Goal: Transaction & Acquisition: Purchase product/service

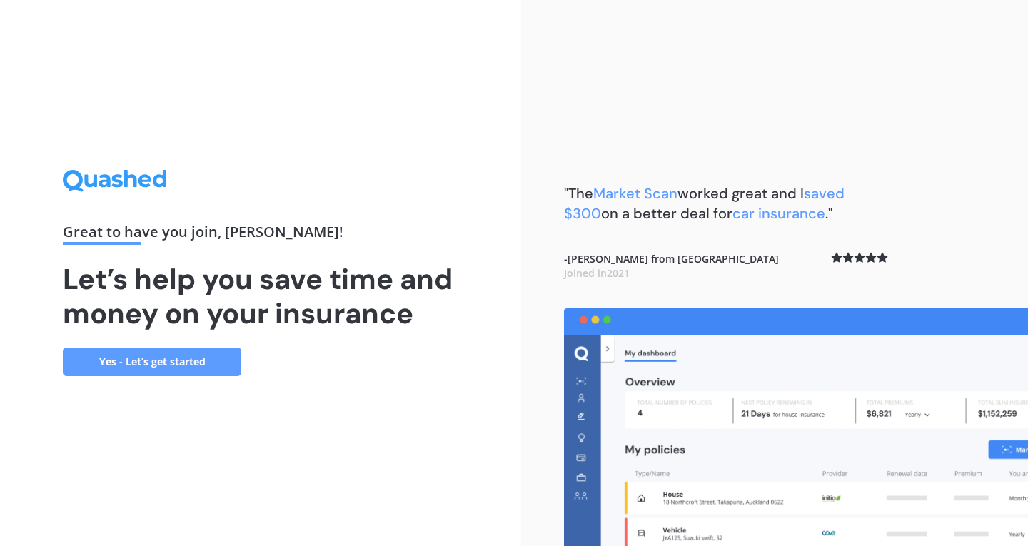
click at [166, 361] on link "Yes - Let’s get started" at bounding box center [152, 362] width 178 height 29
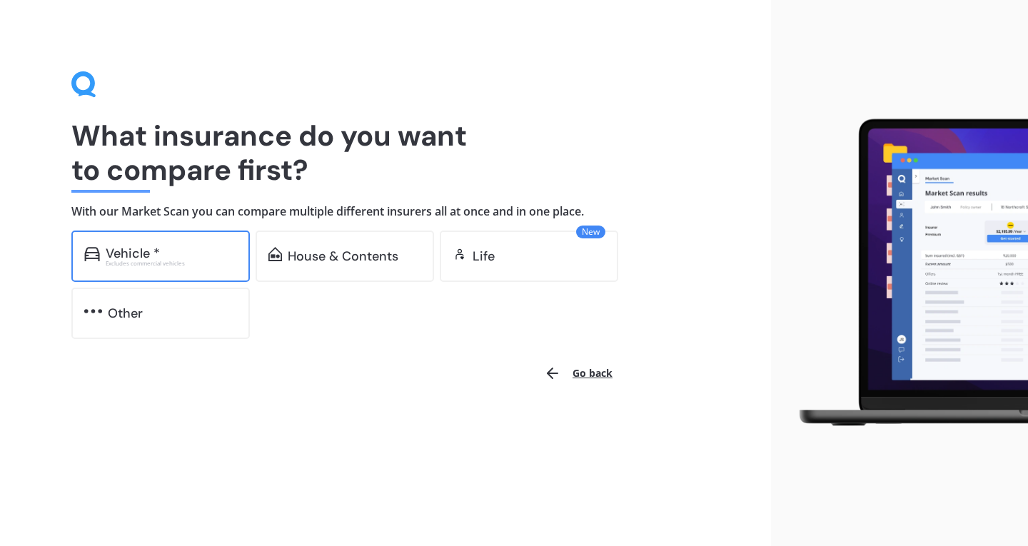
click at [143, 246] on div "Vehicle *" at bounding box center [133, 253] width 54 height 14
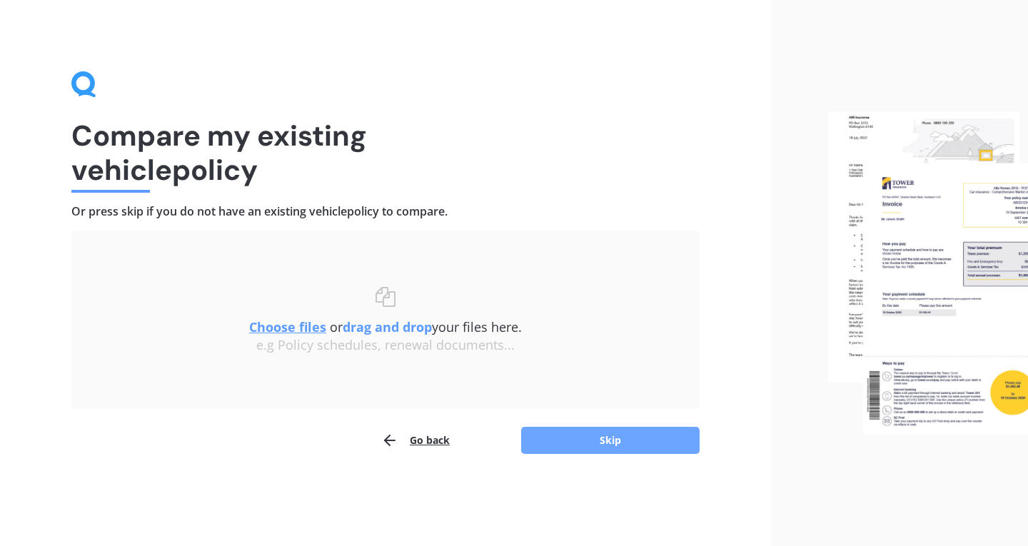
click at [596, 430] on button "Skip" at bounding box center [610, 440] width 178 height 27
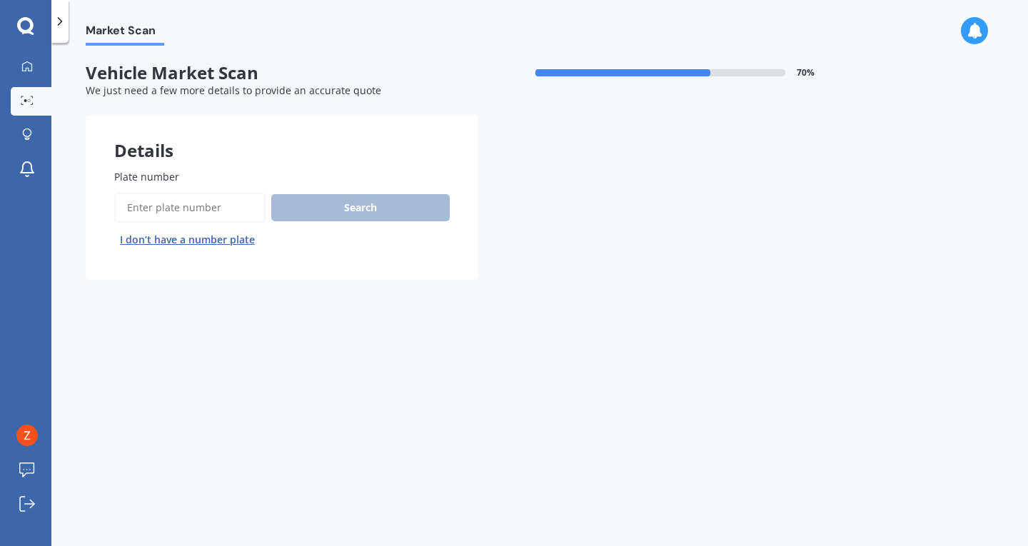
click at [193, 209] on input "Plate number" at bounding box center [189, 208] width 151 height 30
click at [205, 240] on button "I don’t have a number plate" at bounding box center [187, 239] width 146 height 23
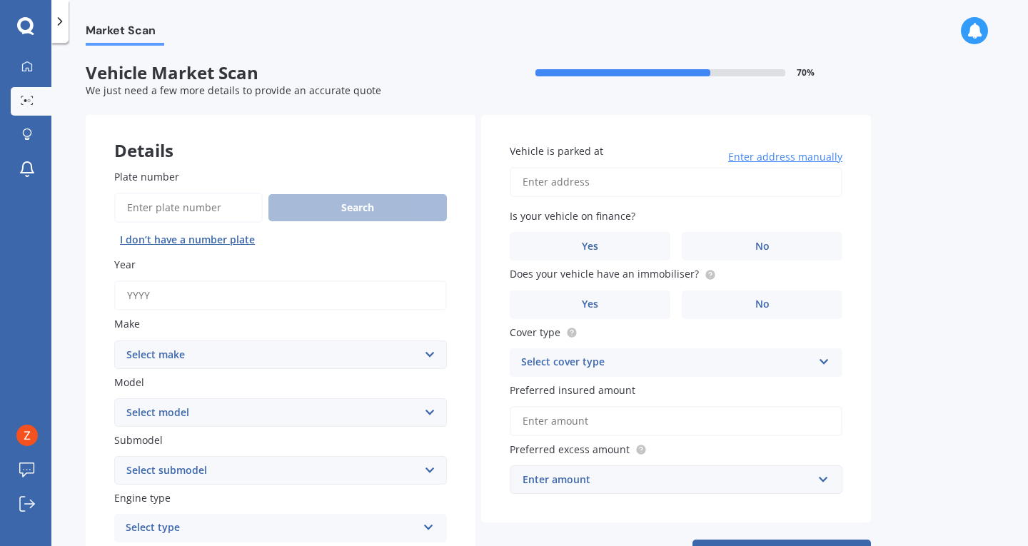
click at [241, 275] on div "Year" at bounding box center [280, 284] width 333 height 54
click at [226, 288] on input "Year" at bounding box center [280, 295] width 333 height 30
type input "2025"
click at [219, 347] on select "Select make AC ALFA ROMEO ASTON MARTIN AUDI AUSTIN BEDFORD Bentley BMW BYD CADI…" at bounding box center [280, 354] width 333 height 29
select select "BYD"
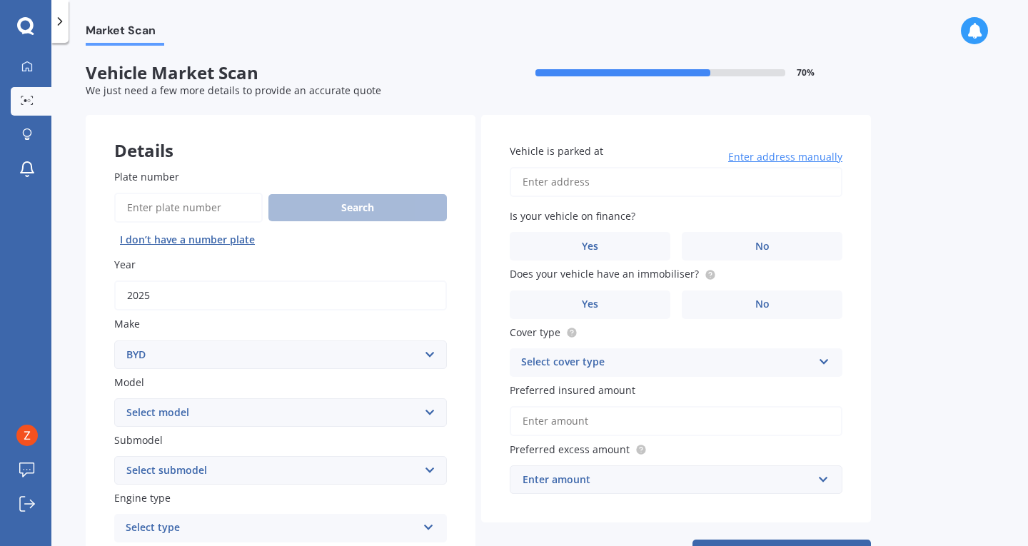
click at [114, 341] on select "Select make AC ALFA ROMEO ASTON MARTIN AUDI AUSTIN BEDFORD Bentley BMW BYD CADI…" at bounding box center [280, 354] width 333 height 29
click at [226, 412] on select "Select model Atto 3 Electric Dolphin SEAL SEALION 6 SHARK 6" at bounding box center [280, 412] width 333 height 29
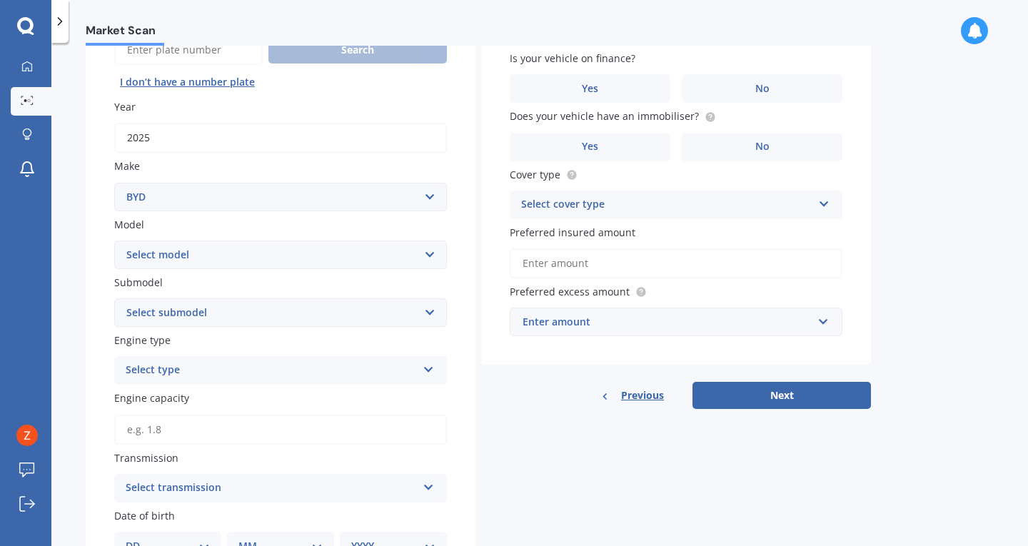
drag, startPoint x: 169, startPoint y: 193, endPoint x: 175, endPoint y: 202, distance: 10.9
click at [169, 193] on div "Plate number Search I don’t have a number plate Year [DATE] Make Select make AC…" at bounding box center [281, 402] width 390 height 838
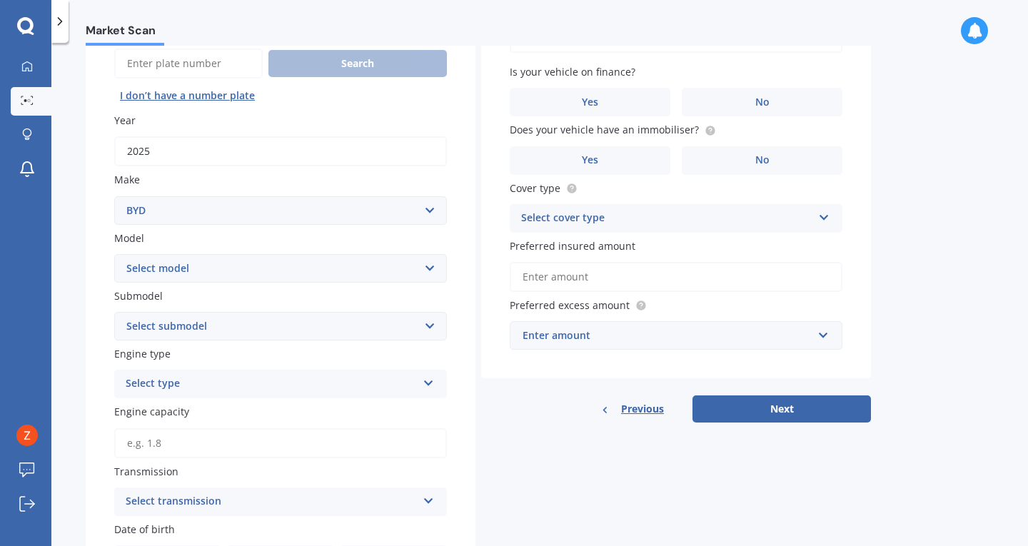
scroll to position [143, 0]
click at [184, 273] on select "Select model Atto 3 Electric Dolphin SEAL SEALION 6 SHARK 6" at bounding box center [280, 269] width 333 height 29
select select "SEALION 6"
click at [114, 256] on select "Select model Atto 3 Electric Dolphin SEAL SEALION 6 SHARK 6" at bounding box center [280, 269] width 333 height 29
click at [215, 330] on select "Select submodel PREMIUM PHEV AWD /AT" at bounding box center [280, 327] width 333 height 29
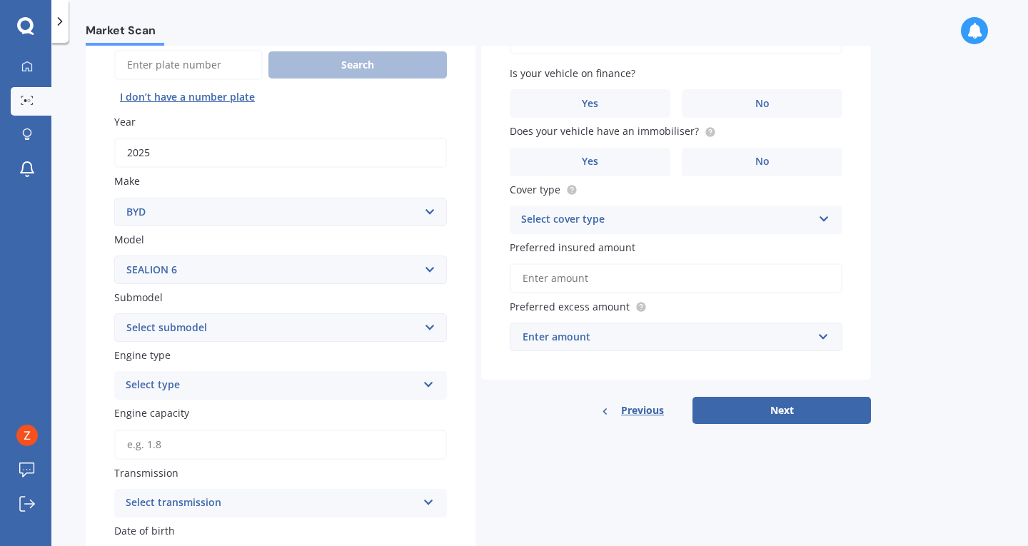
select select "PREMIUM PHEV AWD /AT"
click at [114, 315] on select "Select submodel PREMIUM PHEV AWD /AT" at bounding box center [280, 327] width 333 height 29
click at [213, 387] on div "Select type" at bounding box center [271, 385] width 291 height 17
click at [199, 314] on div "Submodel Select submodel PREMIUM PHEV AWD /AT" at bounding box center [280, 316] width 333 height 52
click at [193, 257] on select "Select model Atto 3 Electric Dolphin SEAL SEALION 6 SHARK 6" at bounding box center [280, 269] width 333 height 29
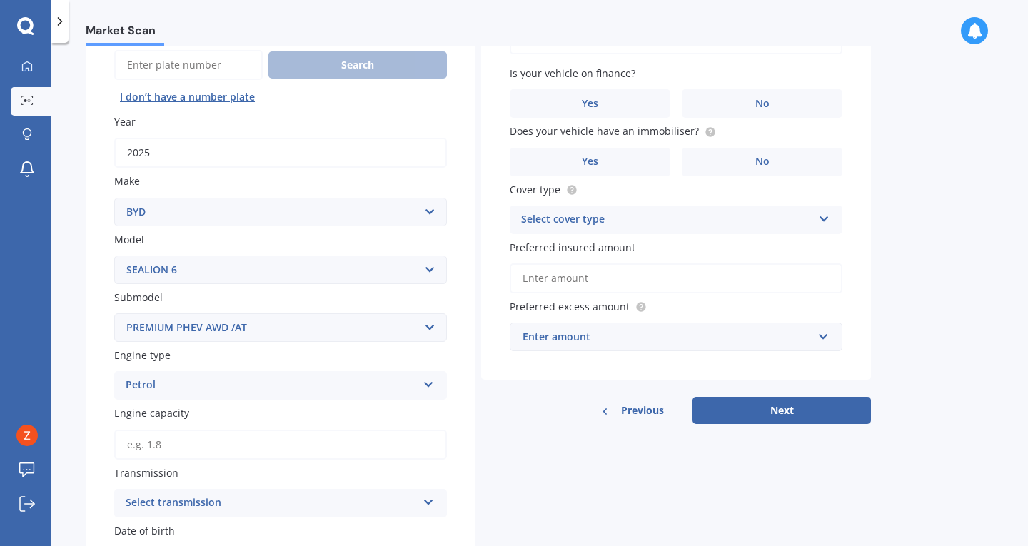
select select "ATTO 3 ELECTRIC"
click at [114, 256] on select "Select model Atto 3 Electric Dolphin SEAL SEALION 6 SHARK 6" at bounding box center [280, 269] width 333 height 29
select select
click at [255, 385] on div "Petrol" at bounding box center [271, 385] width 291 height 17
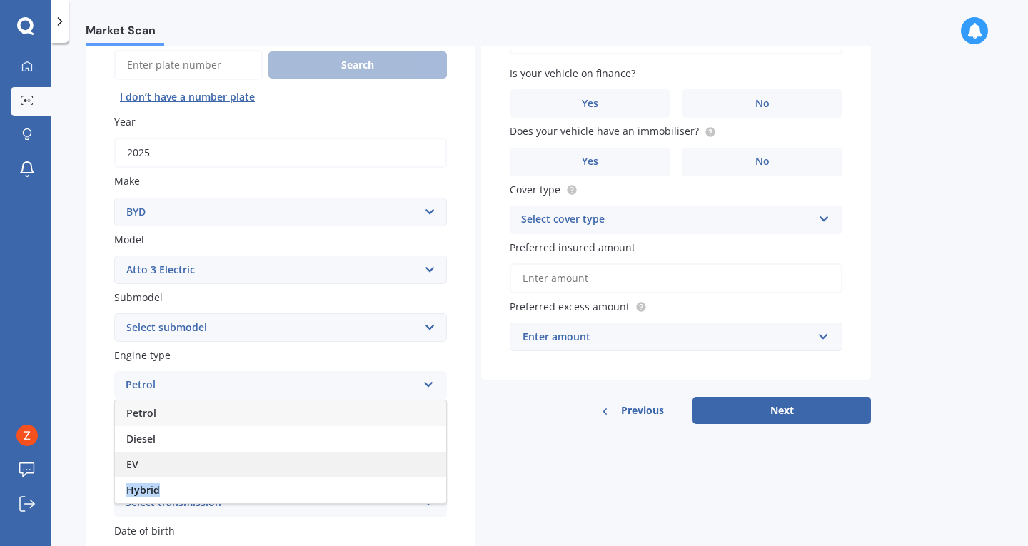
drag, startPoint x: 180, startPoint y: 485, endPoint x: 188, endPoint y: 456, distance: 30.5
click at [188, 456] on div "Petrol Diesel EV Hybrid" at bounding box center [280, 452] width 333 height 104
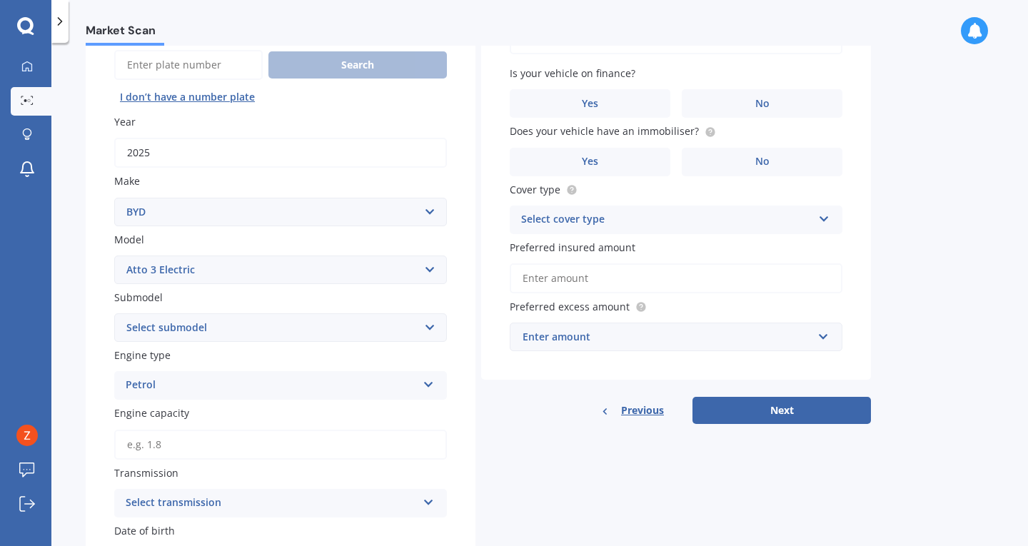
click at [140, 387] on div "Petrol" at bounding box center [271, 385] width 291 height 17
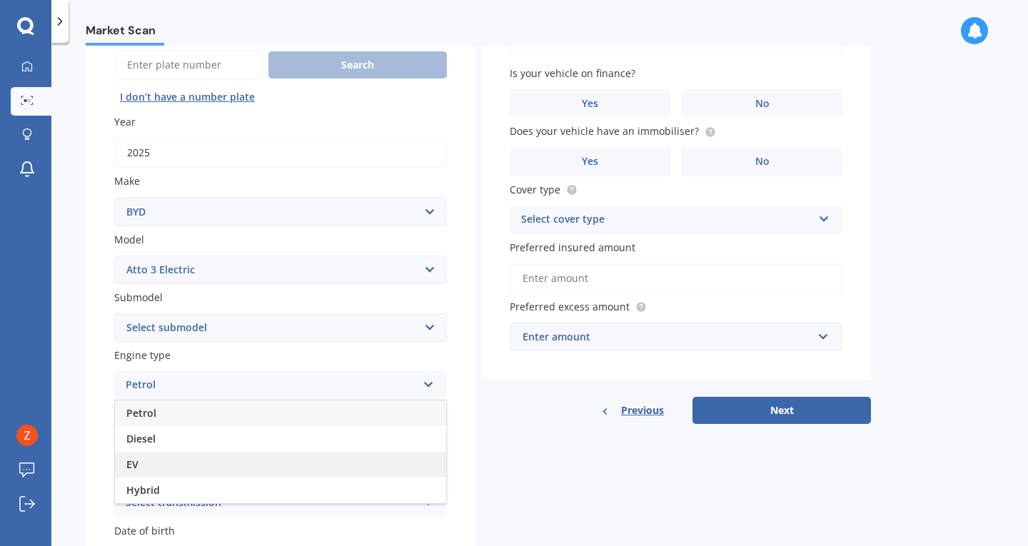
click at [126, 462] on div "EV" at bounding box center [280, 465] width 331 height 26
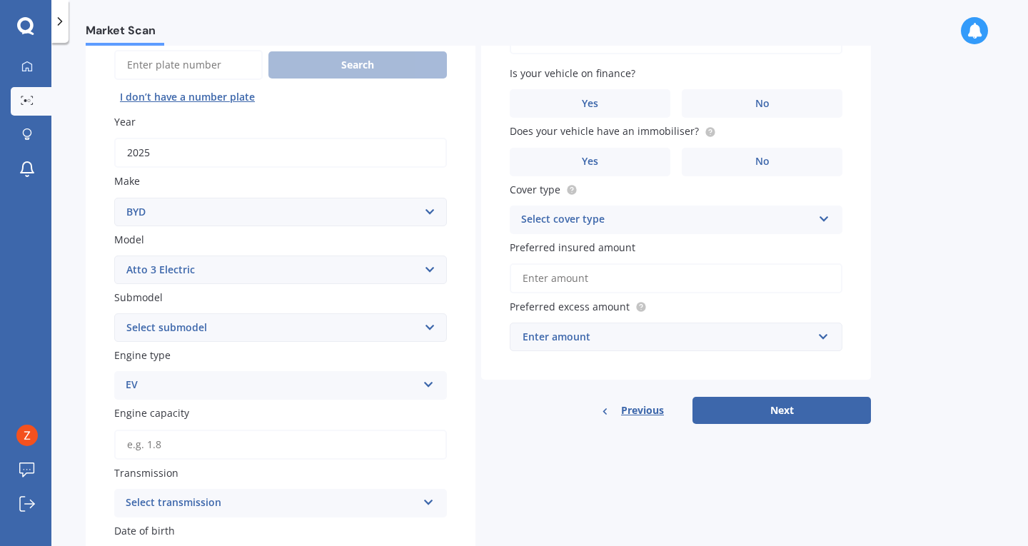
click at [103, 381] on div "Plate number Search I don’t have a number plate Year [DATE] Make Select make AC…" at bounding box center [281, 417] width 390 height 838
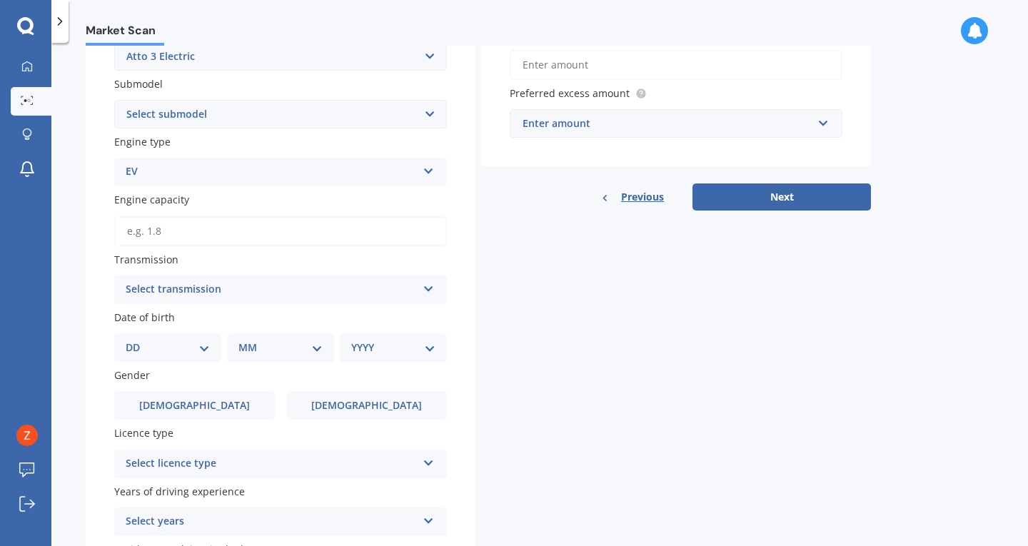
scroll to position [357, 0]
click at [238, 292] on div "Select transmission" at bounding box center [271, 288] width 291 height 17
click at [178, 316] on div "Auto" at bounding box center [280, 317] width 331 height 26
click at [162, 334] on div "Date of birth DD 01 02 03 04 05 06 07 08 09 10 11 12 13 14 15 16 17 18 19 20 21…" at bounding box center [280, 335] width 333 height 52
click at [162, 343] on select "DD 01 02 03 04 05 06 07 08 09 10 11 12 13 14 15 16 17 18 19 20 21 22 23 24 25 2…" at bounding box center [168, 347] width 84 height 16
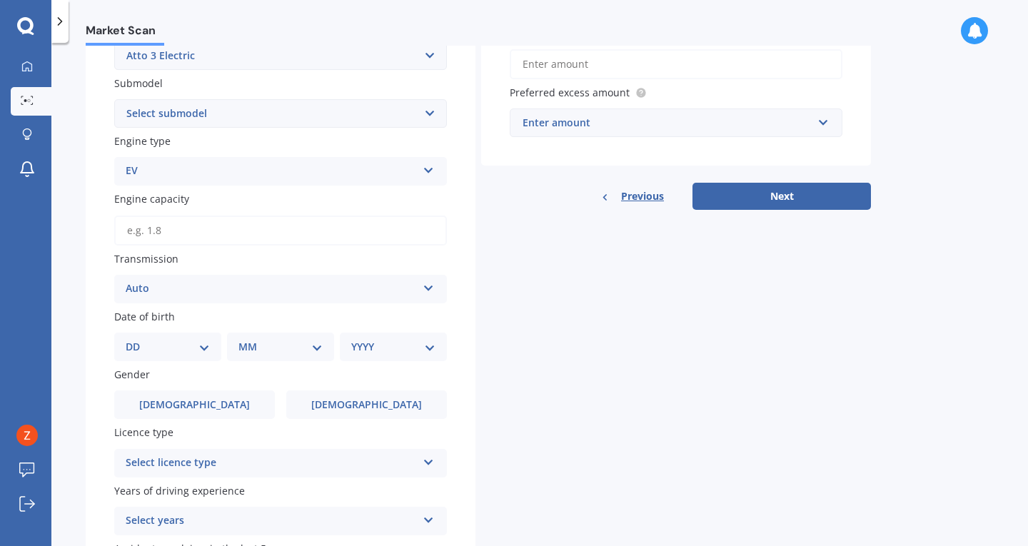
select select "30"
click at [137, 342] on select "DD 01 02 03 04 05 06 07 08 09 10 11 12 13 14 15 16 17 18 19 20 21 22 23 24 25 2…" at bounding box center [168, 347] width 84 height 16
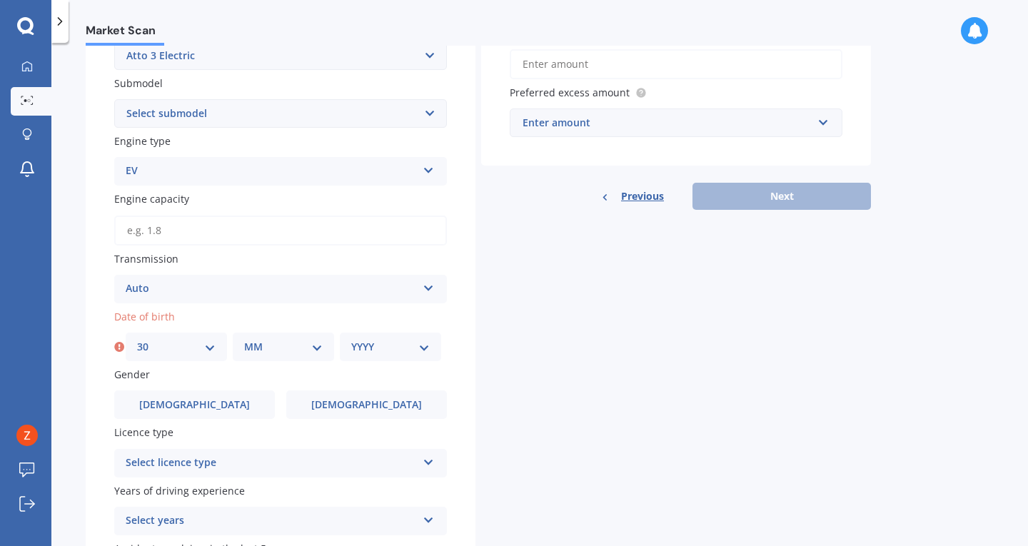
click at [256, 349] on select "MM 01 02 03 04 05 06 07 08 09 10 11 12" at bounding box center [283, 347] width 78 height 16
select select "03"
click at [244, 342] on select "MM 01 02 03 04 05 06 07 08 09 10 11 12" at bounding box center [283, 347] width 78 height 16
click at [378, 342] on div "YYYY 2025 2024 2023 2022 2021 2020 2019 2018 2017 2016 2015 2014 2013 2012 2011…" at bounding box center [390, 347] width 101 height 29
click at [388, 348] on select "YYYY 2025 2024 2023 2022 2021 2020 2019 2018 2017 2016 2015 2014 2013 2012 2011…" at bounding box center [390, 347] width 78 height 16
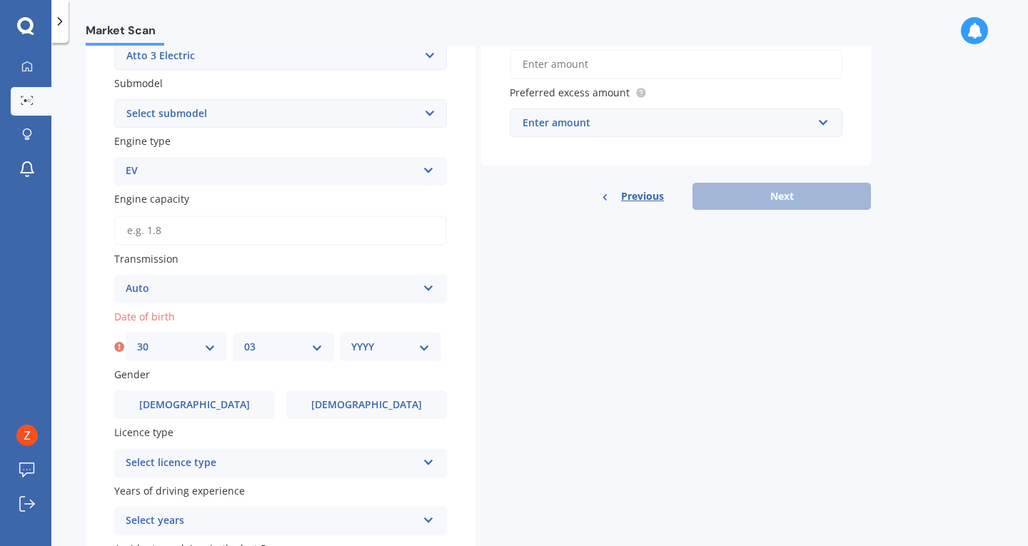
select select "1989"
click at [351, 342] on select "YYYY 2025 2024 2023 2022 2021 2020 2019 2018 2017 2016 2015 2014 2013 2012 2011…" at bounding box center [390, 347] width 78 height 16
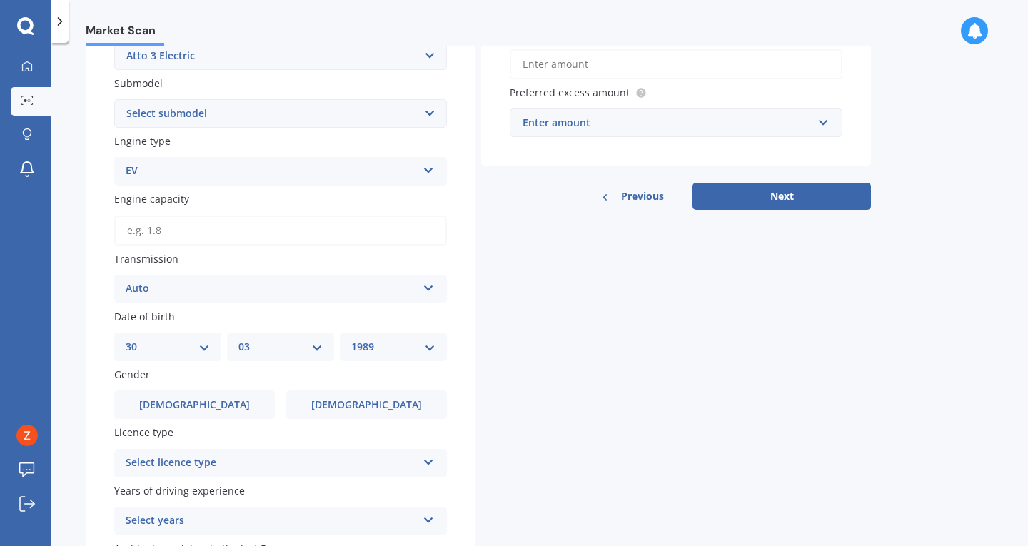
click at [486, 289] on div "Details Plate number Search I don’t have a number plate Year [DATE] Make Select…" at bounding box center [478, 189] width 785 height 863
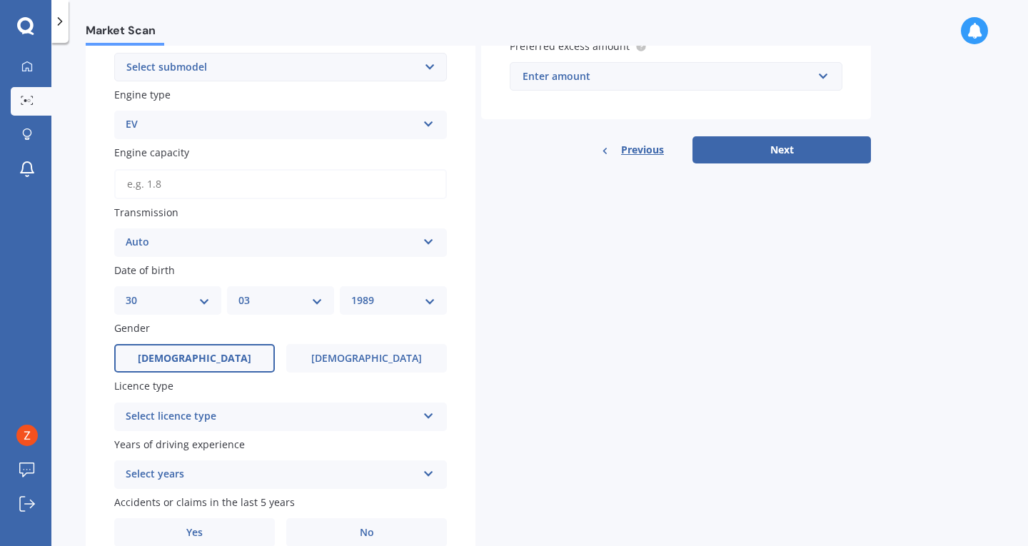
scroll to position [402, 0]
click at [177, 362] on label "[DEMOGRAPHIC_DATA]" at bounding box center [194, 359] width 161 height 29
click at [0, 0] on input "[DEMOGRAPHIC_DATA]" at bounding box center [0, 0] width 0 height 0
click at [227, 422] on div "Select licence type" at bounding box center [271, 417] width 291 height 17
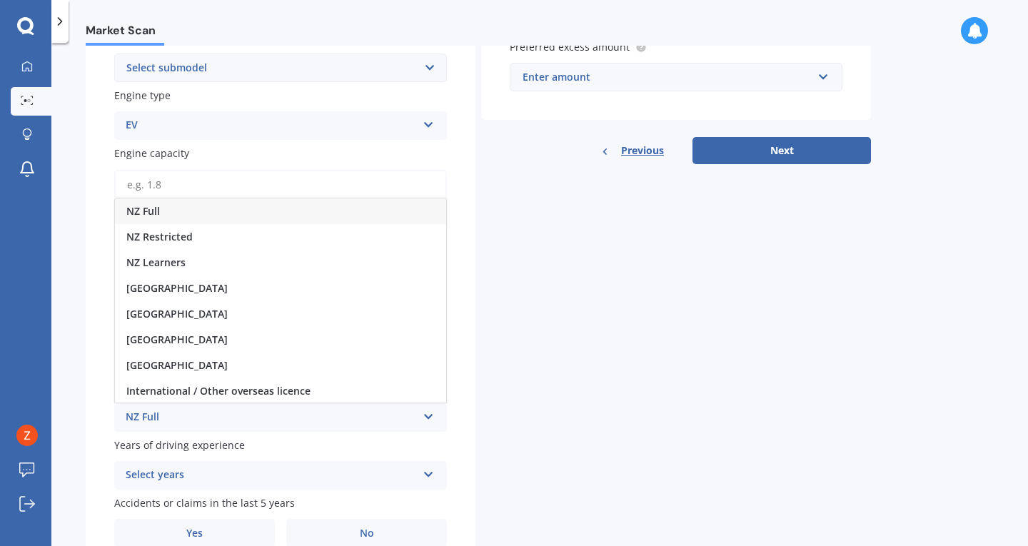
click at [176, 215] on div "NZ Full" at bounding box center [280, 211] width 331 height 26
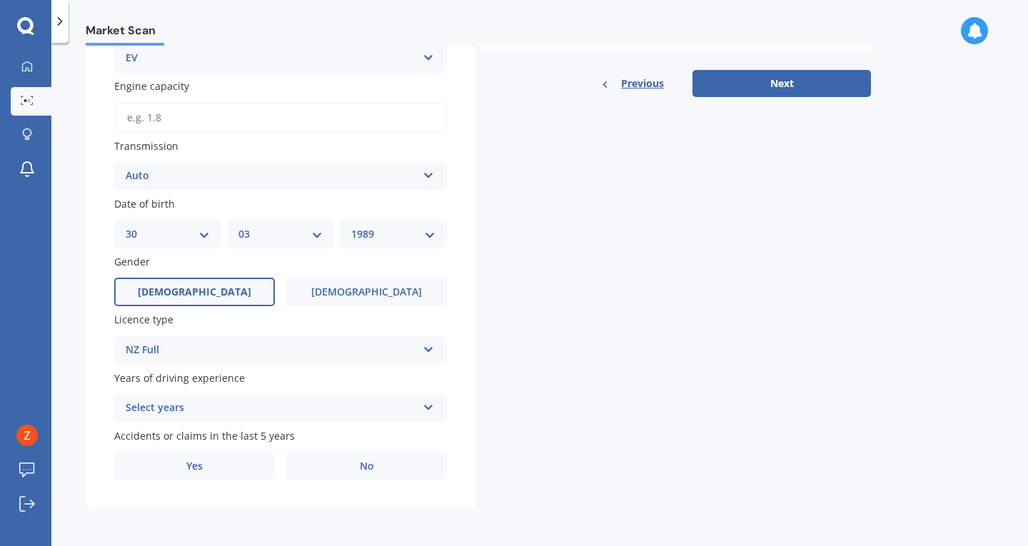
scroll to position [474, 0]
click at [260, 397] on div "Select years 5 or more years 4 years 3 years 2 years 1 year" at bounding box center [280, 408] width 333 height 29
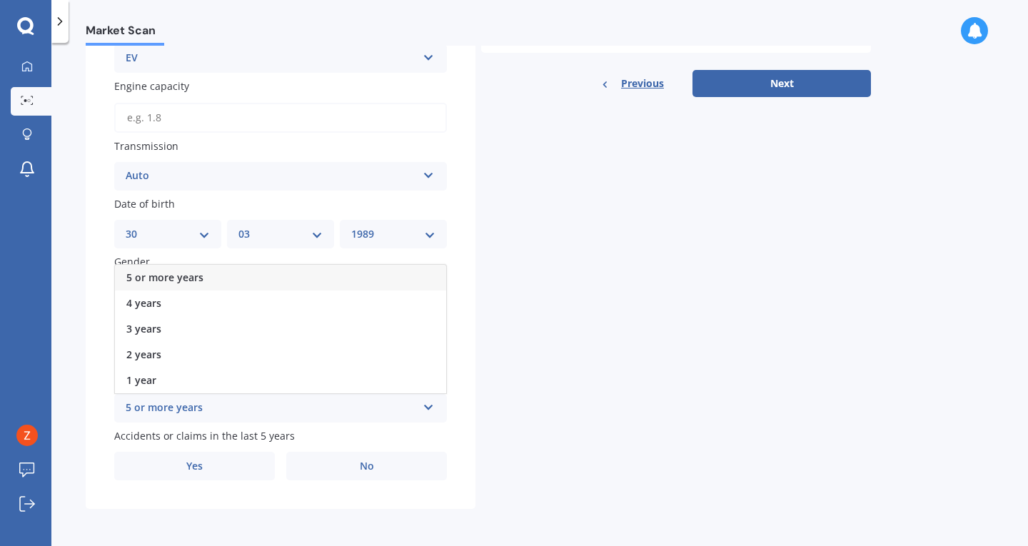
click at [181, 273] on span "5 or more years" at bounding box center [164, 277] width 77 height 14
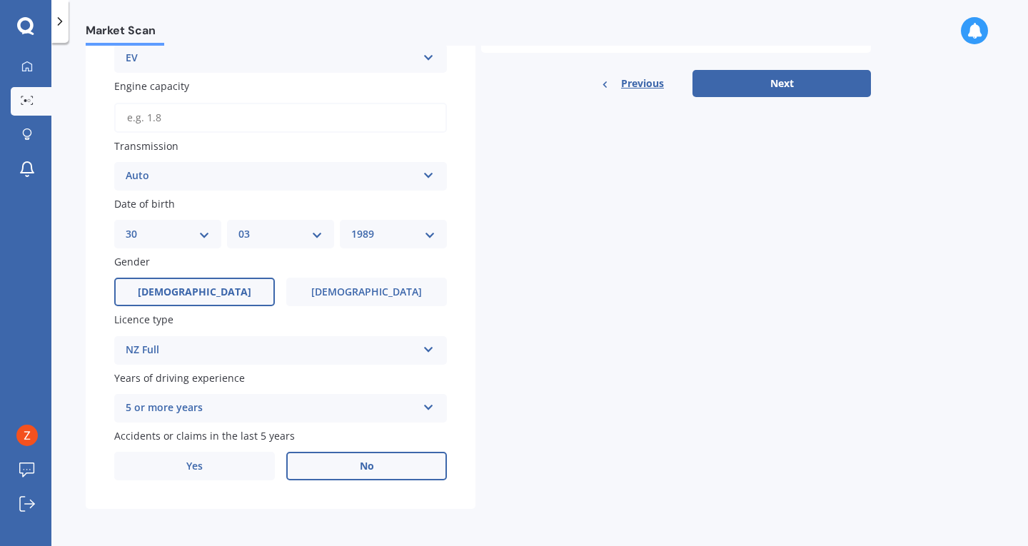
click at [366, 469] on span "No" at bounding box center [367, 466] width 14 height 12
click at [0, 0] on input "No" at bounding box center [0, 0] width 0 height 0
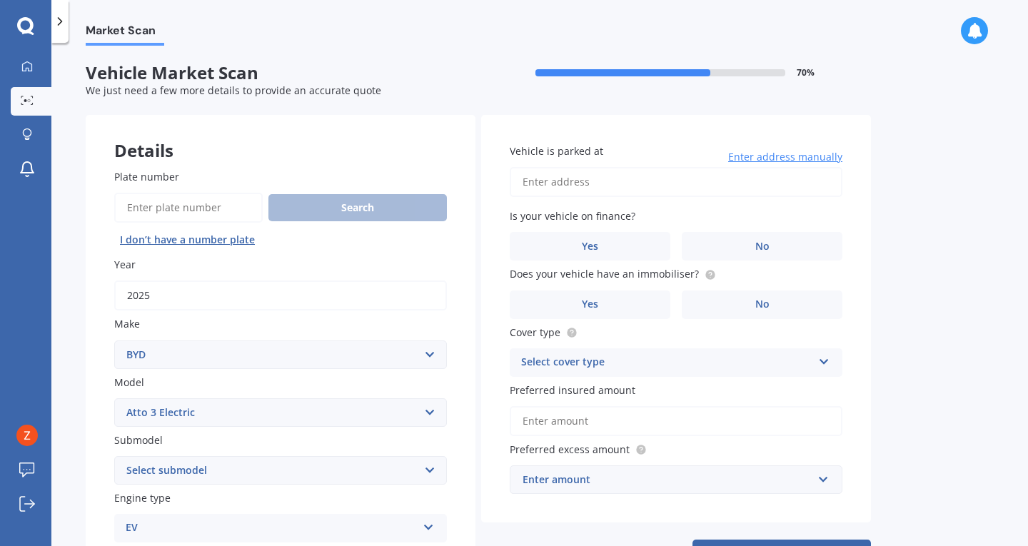
scroll to position [0, 0]
click at [601, 175] on input "Vehicle is parked at" at bounding box center [676, 182] width 333 height 30
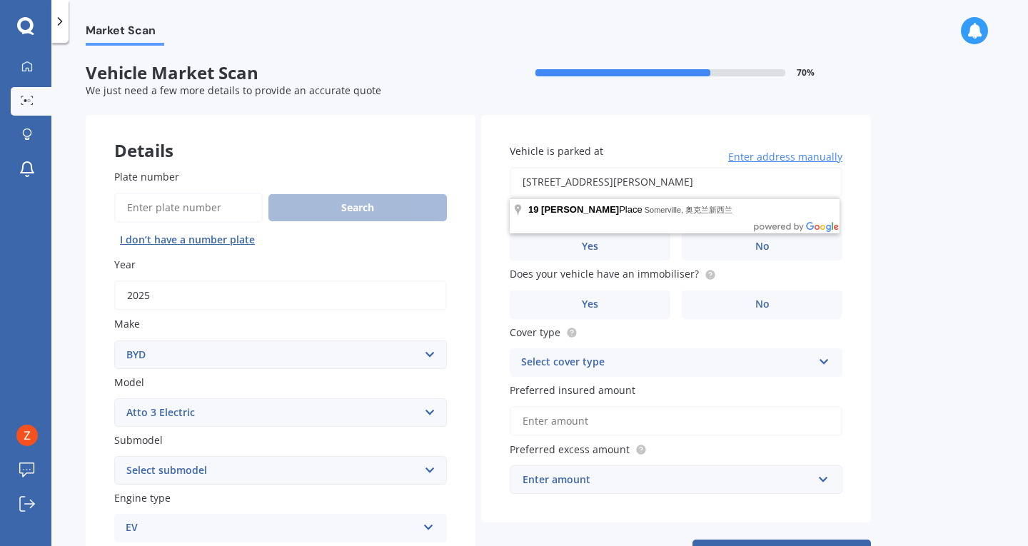
type input "[STREET_ADDRESS][PERSON_NAME] 2014新西兰"
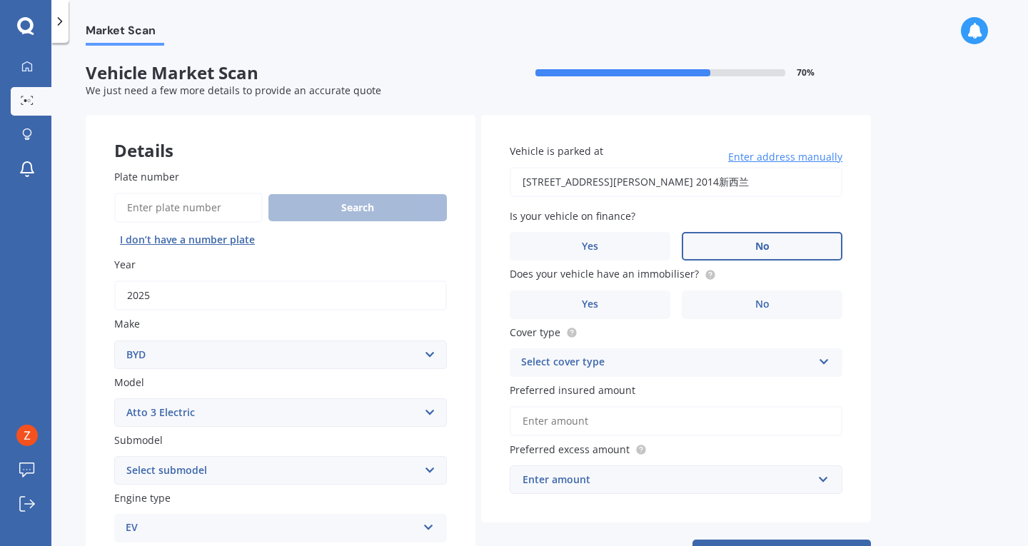
click at [747, 254] on label "No" at bounding box center [762, 246] width 161 height 29
click at [0, 0] on input "No" at bounding box center [0, 0] width 0 height 0
click at [619, 305] on label "Yes" at bounding box center [590, 304] width 161 height 29
click at [0, 0] on input "Yes" at bounding box center [0, 0] width 0 height 0
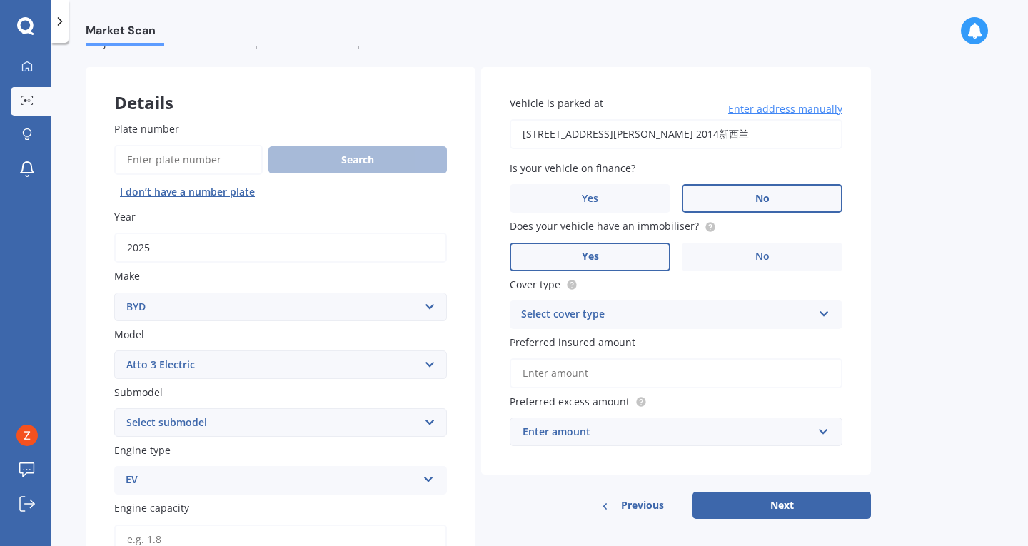
scroll to position [214, 0]
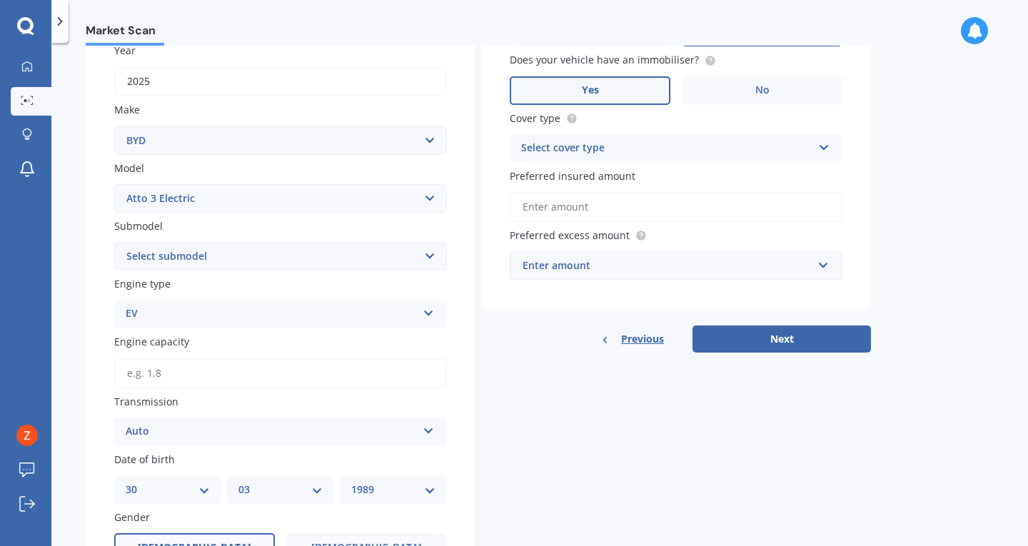
click at [610, 148] on div "Select cover type" at bounding box center [666, 148] width 291 height 17
click at [594, 171] on div "Comprehensive" at bounding box center [675, 176] width 331 height 26
click at [623, 212] on input "Preferred insured amount" at bounding box center [676, 207] width 333 height 30
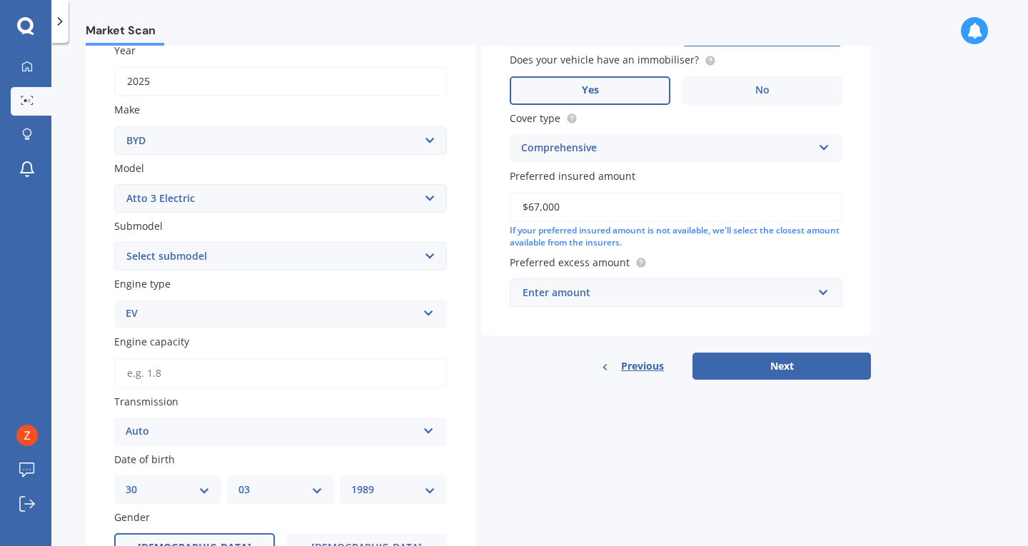
type input "$67,000"
click at [637, 296] on div "Enter amount" at bounding box center [667, 293] width 290 height 16
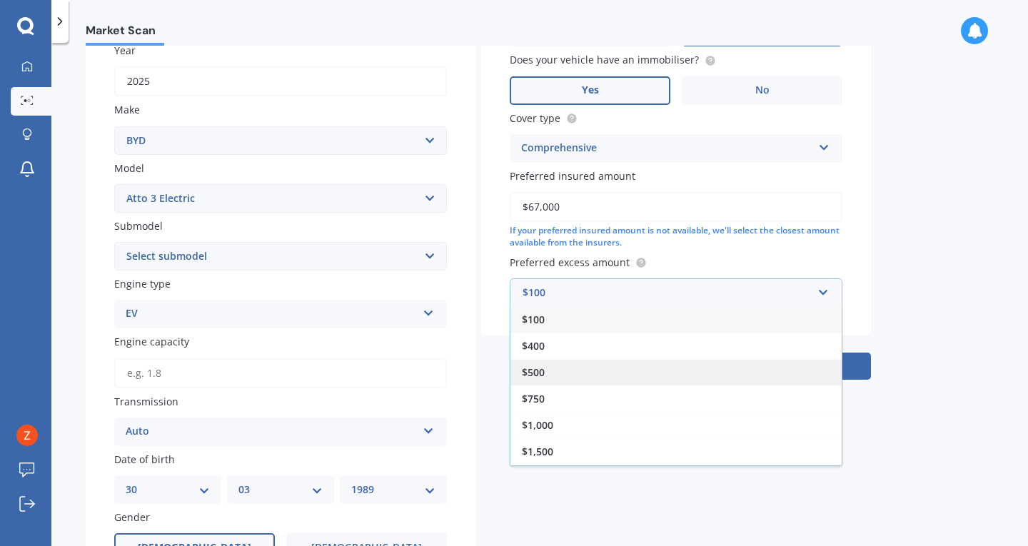
click at [574, 371] on div "$500" at bounding box center [675, 372] width 331 height 26
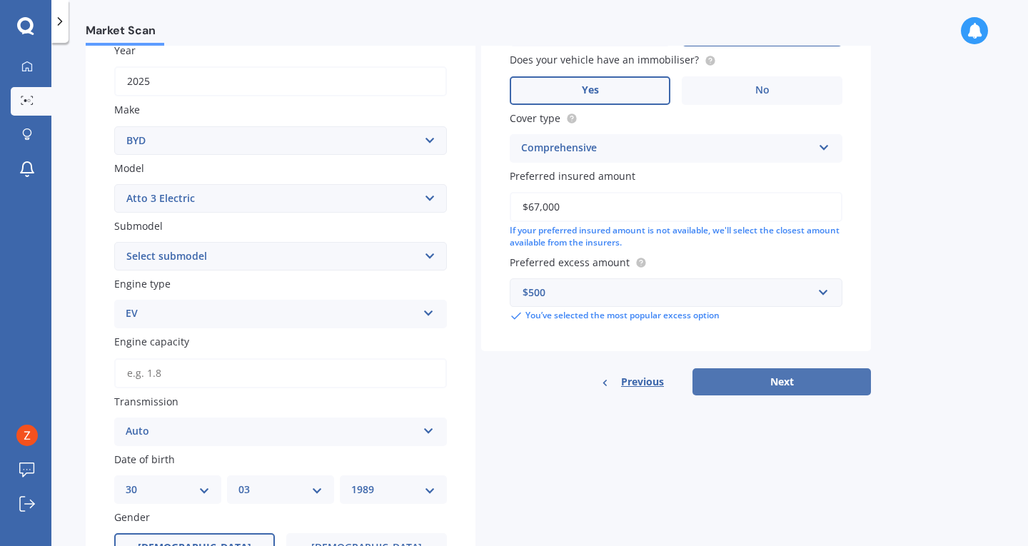
click at [786, 379] on button "Next" at bounding box center [781, 381] width 178 height 27
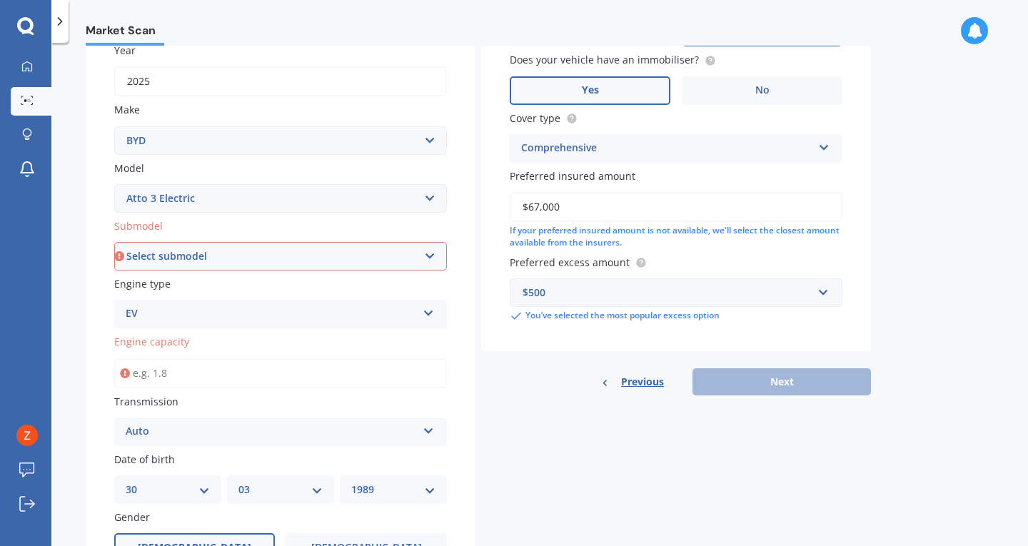
click at [318, 264] on select "Select submodel Extended Range 60KW" at bounding box center [280, 256] width 333 height 29
select select "EXTENDED RANGE 60KW"
click at [114, 243] on select "Select submodel Extended Range 60KW" at bounding box center [280, 256] width 333 height 29
click at [848, 379] on div "Previous Next" at bounding box center [676, 381] width 390 height 27
click at [175, 382] on input "Engine capacity" at bounding box center [280, 373] width 333 height 30
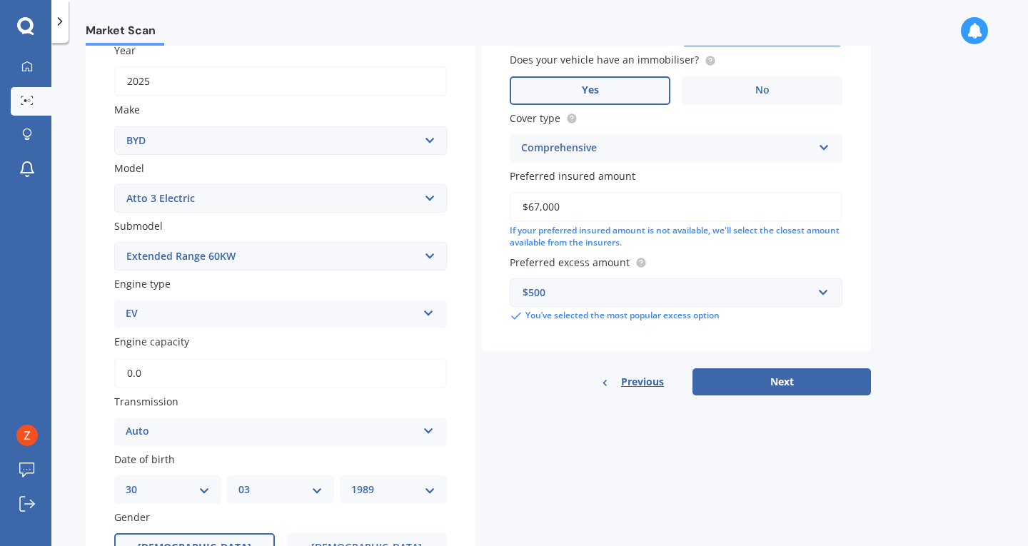
type input "0.0"
click at [522, 448] on div "Details Plate number Search I don’t have a number plate Year [DATE] Make Select…" at bounding box center [478, 332] width 785 height 863
click at [763, 387] on button "Next" at bounding box center [781, 381] width 178 height 27
select select "30"
select select "03"
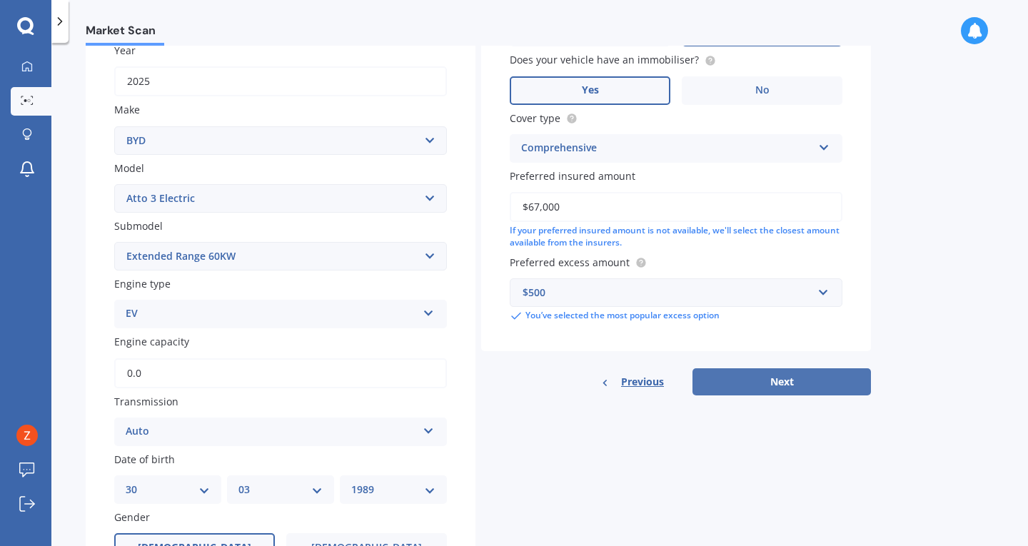
select select "1989"
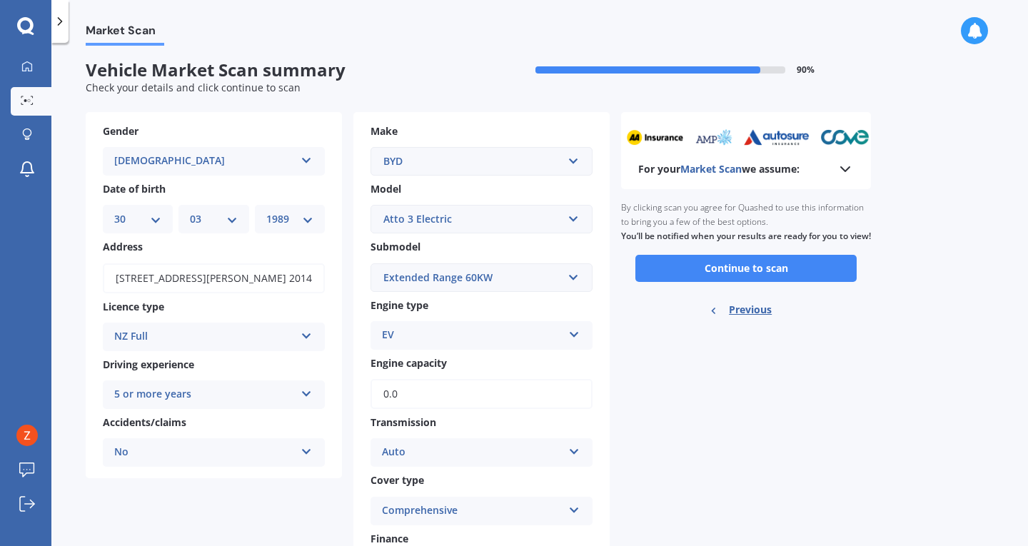
scroll to position [0, 0]
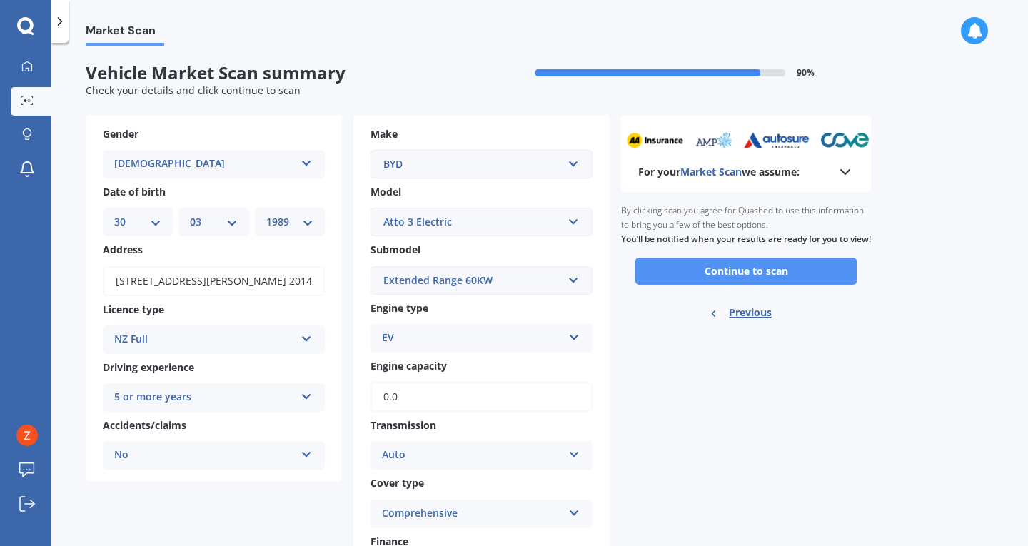
click at [764, 273] on button "Continue to scan" at bounding box center [745, 271] width 221 height 27
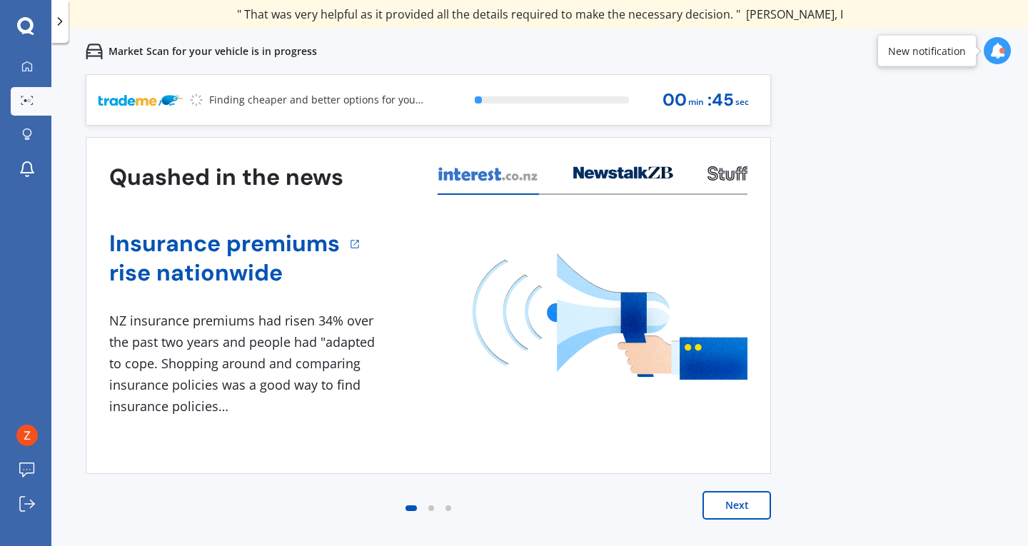
click at [991, 54] on icon at bounding box center [997, 51] width 16 height 16
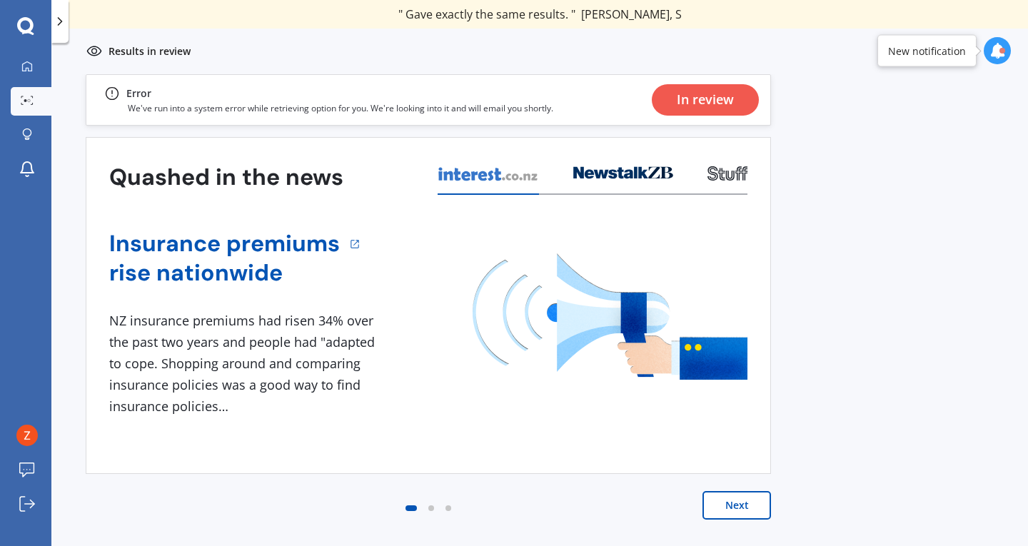
click at [740, 505] on button "Next" at bounding box center [736, 505] width 69 height 29
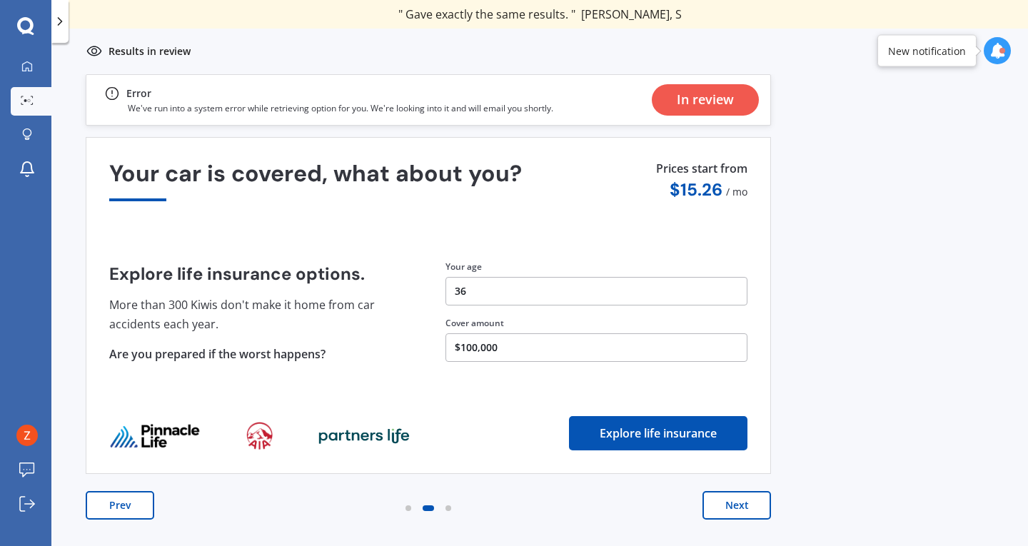
click at [740, 505] on button "Next" at bounding box center [736, 505] width 69 height 29
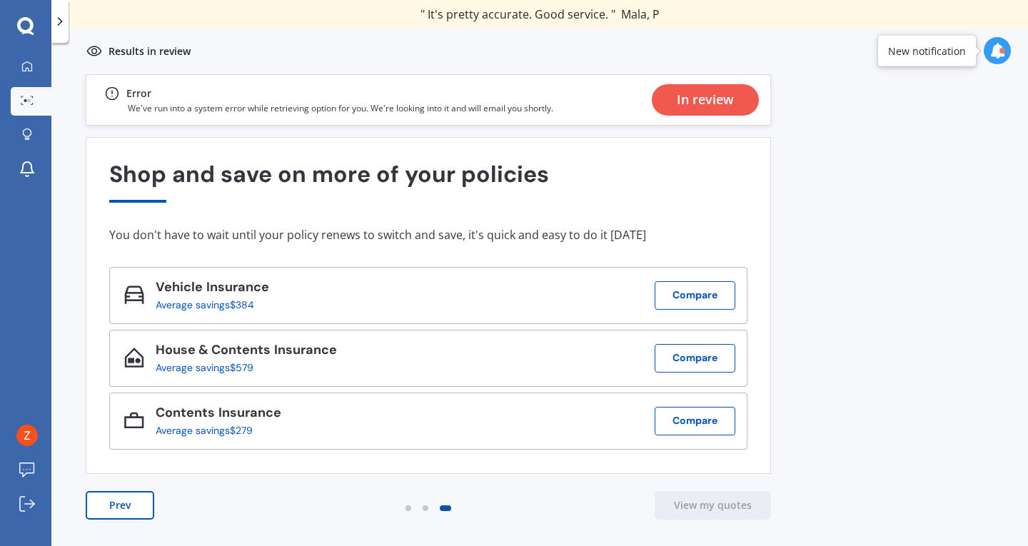
click at [141, 507] on button "Prev" at bounding box center [120, 505] width 69 height 29
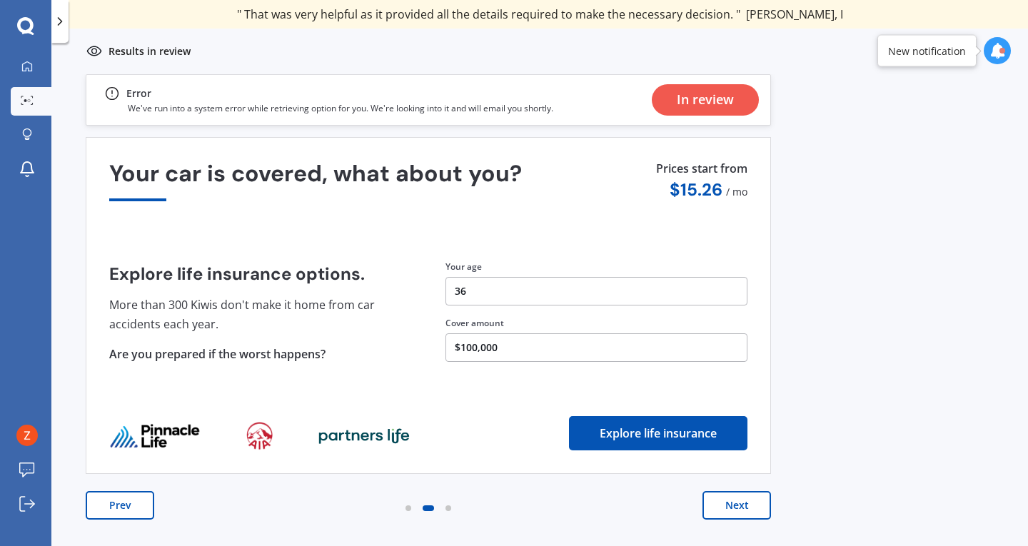
click at [141, 507] on button "Prev" at bounding box center [120, 505] width 69 height 29
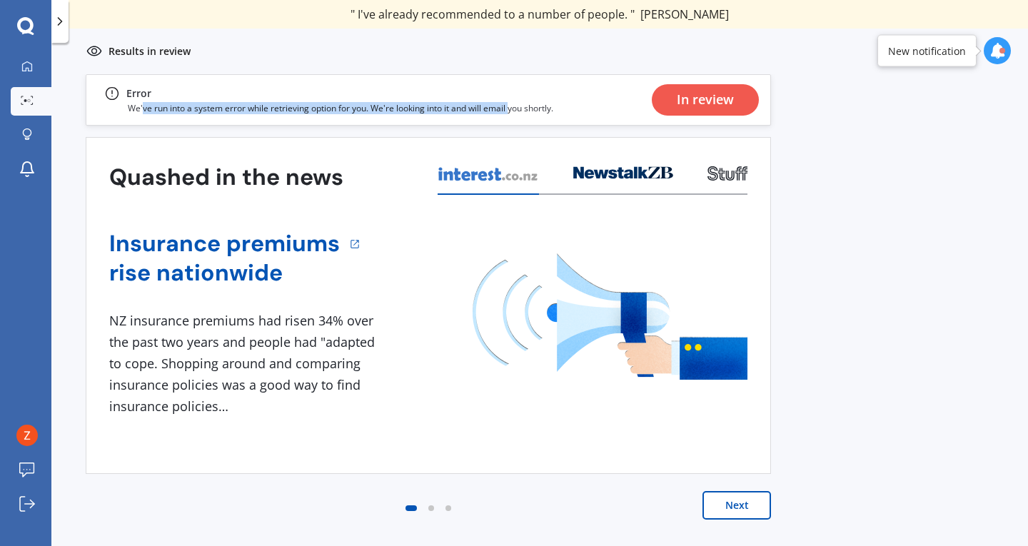
drag, startPoint x: 148, startPoint y: 110, endPoint x: 512, endPoint y: 108, distance: 364.0
click at [512, 108] on p "We've run into a system error while retrieving option for you. We're looking in…" at bounding box center [340, 108] width 425 height 12
click at [370, 111] on p "We've run into a system error while retrieving option for you. We're looking in…" at bounding box center [340, 108] width 425 height 12
drag, startPoint x: 358, startPoint y: 104, endPoint x: 567, endPoint y: 106, distance: 208.4
click at [567, 106] on div "Error We've run into a system error while retrieving option for you. We're look…" at bounding box center [428, 99] width 685 height 51
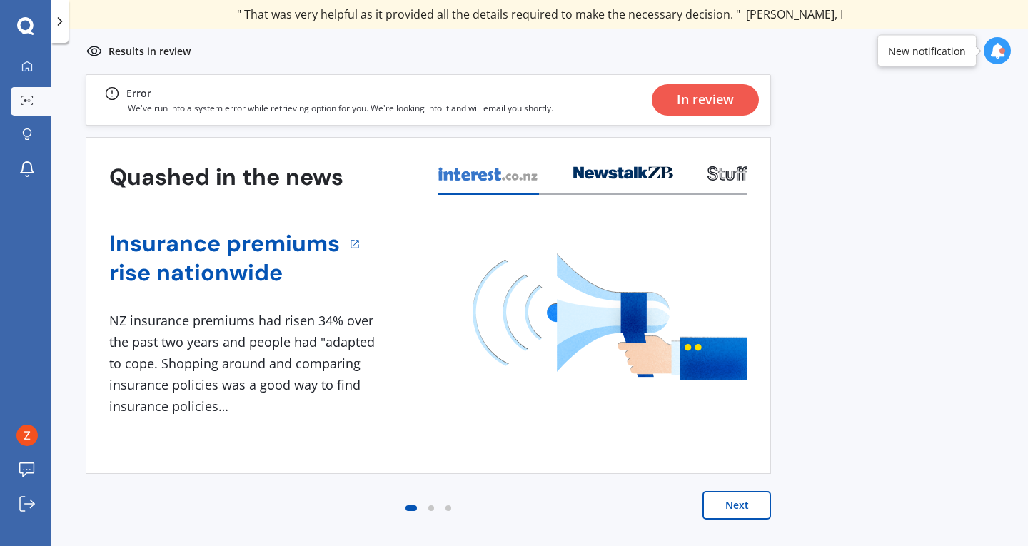
click at [697, 103] on div "In review" at bounding box center [705, 99] width 57 height 31
drag, startPoint x: 674, startPoint y: 96, endPoint x: 735, endPoint y: 95, distance: 61.4
click at [735, 95] on div "In review" at bounding box center [705, 99] width 107 height 31
click at [779, 88] on div "Previous 60,000+ Kiwis have signed up to shop and save on insurance with us " H…" at bounding box center [539, 347] width 976 height 546
